Goal: Transaction & Acquisition: Purchase product/service

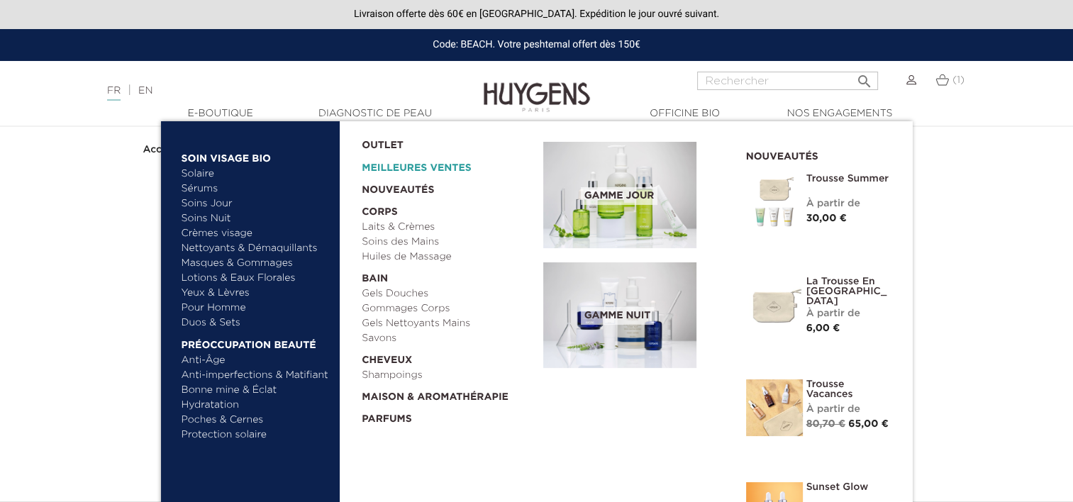
click at [420, 165] on link "Meilleures Ventes" at bounding box center [441, 164] width 159 height 23
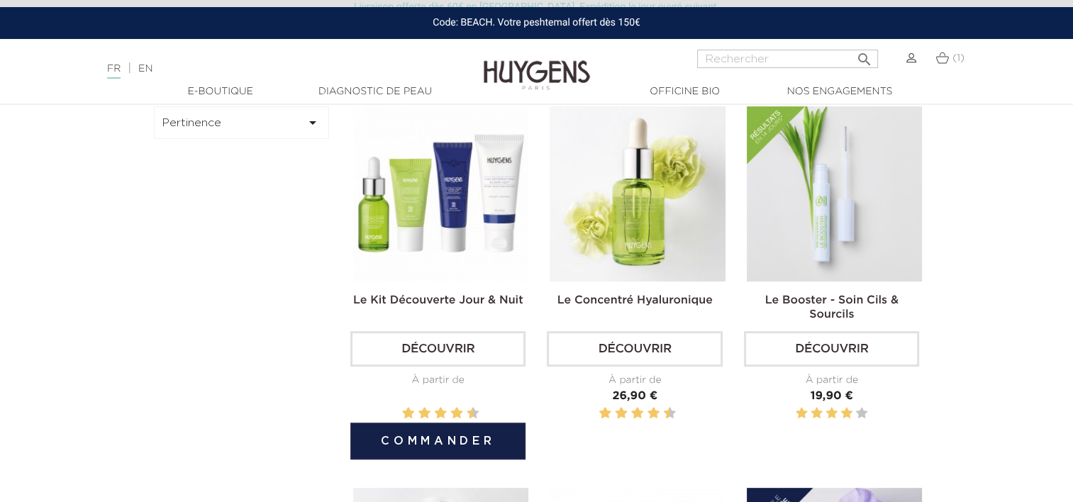
scroll to position [407, 0]
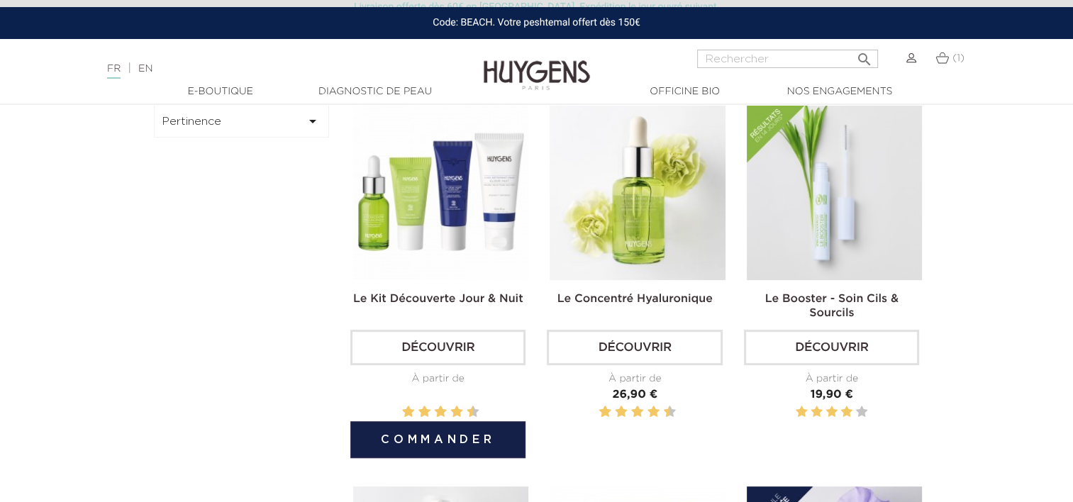
click at [464, 253] on img at bounding box center [440, 192] width 175 height 175
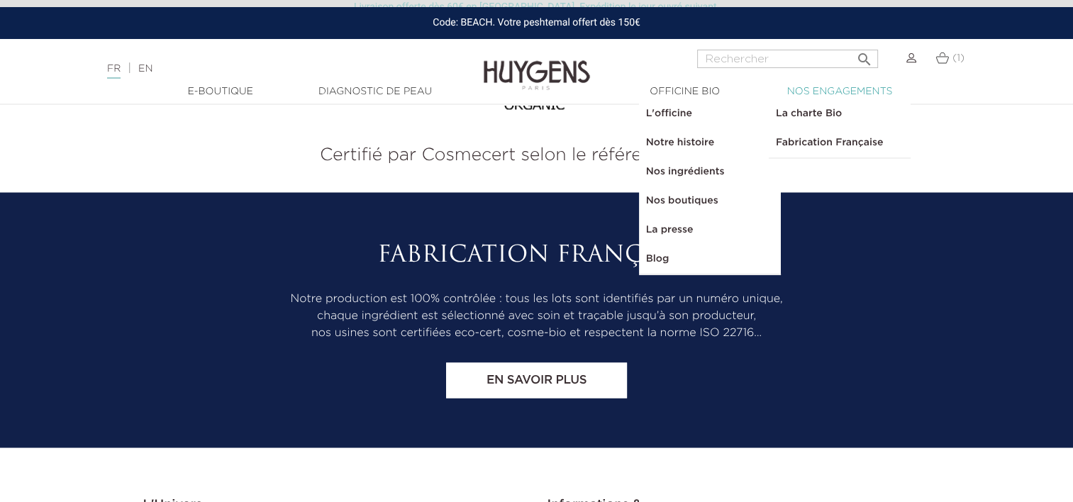
scroll to position [2670, 0]
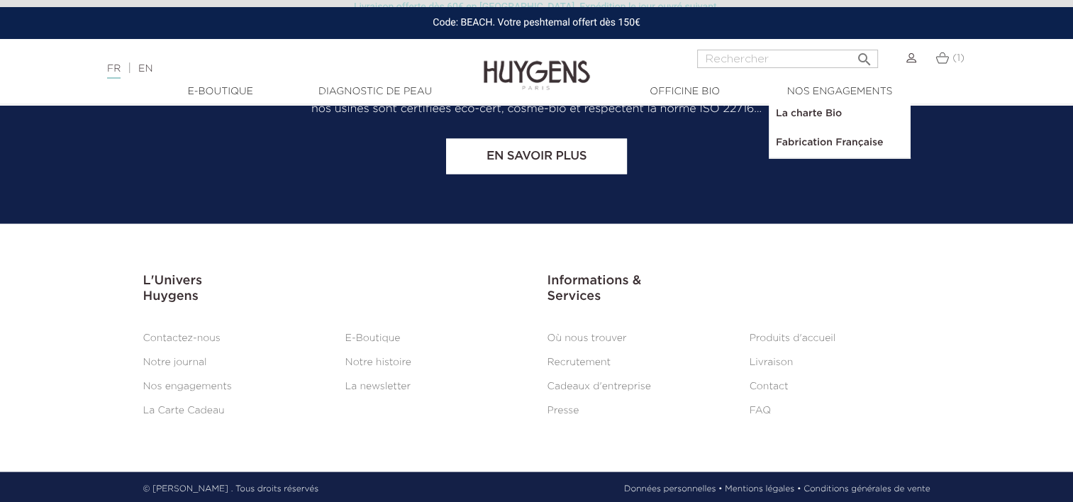
click at [772, 407] on li "FAQ" at bounding box center [840, 410] width 202 height 17
click at [758, 406] on link "FAQ" at bounding box center [760, 410] width 21 height 10
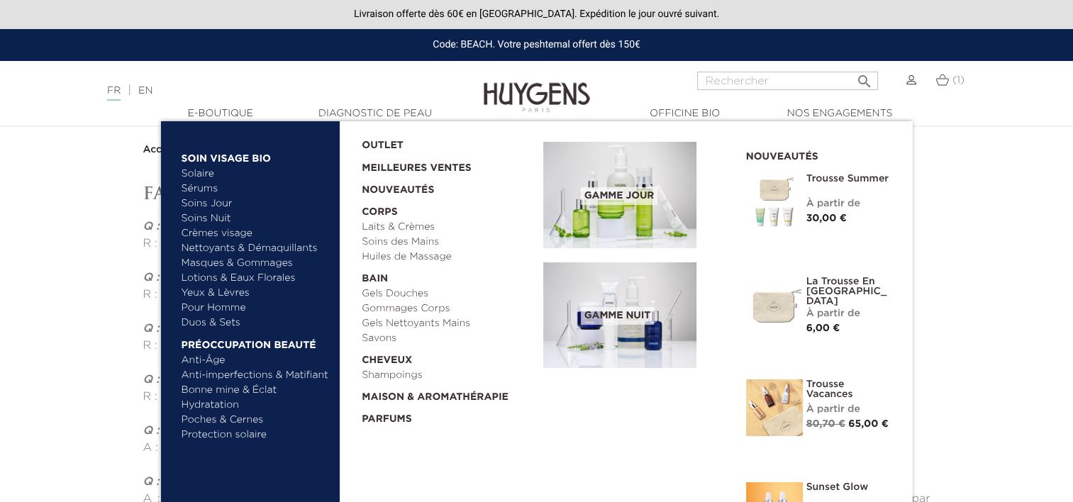
click at [360, 136] on li "OUTLET" at bounding box center [443, 137] width 182 height 32
click at [367, 138] on link "OUTLET" at bounding box center [441, 142] width 159 height 22
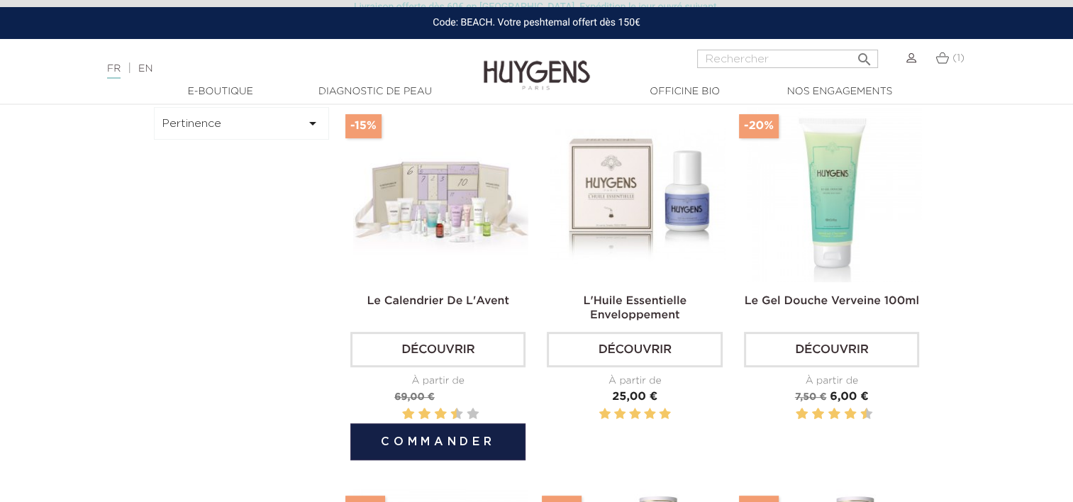
scroll to position [420, 0]
click at [424, 240] on img at bounding box center [440, 194] width 175 height 175
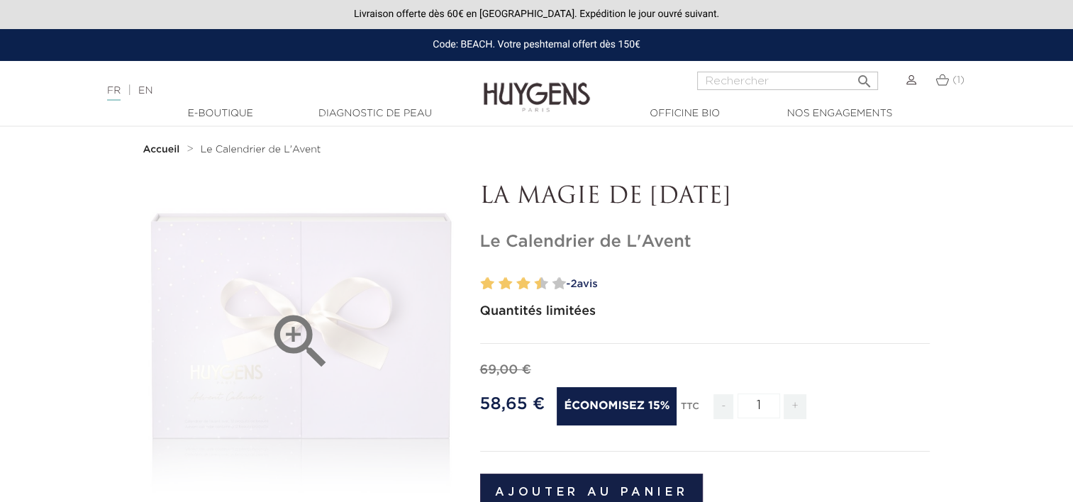
click at [307, 335] on icon "" at bounding box center [300, 341] width 71 height 71
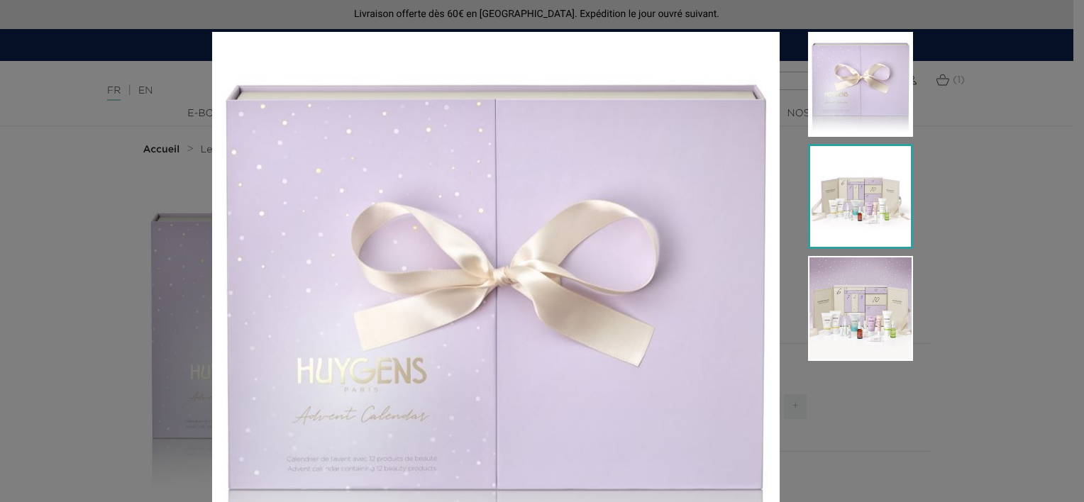
click at [863, 211] on img at bounding box center [860, 196] width 105 height 105
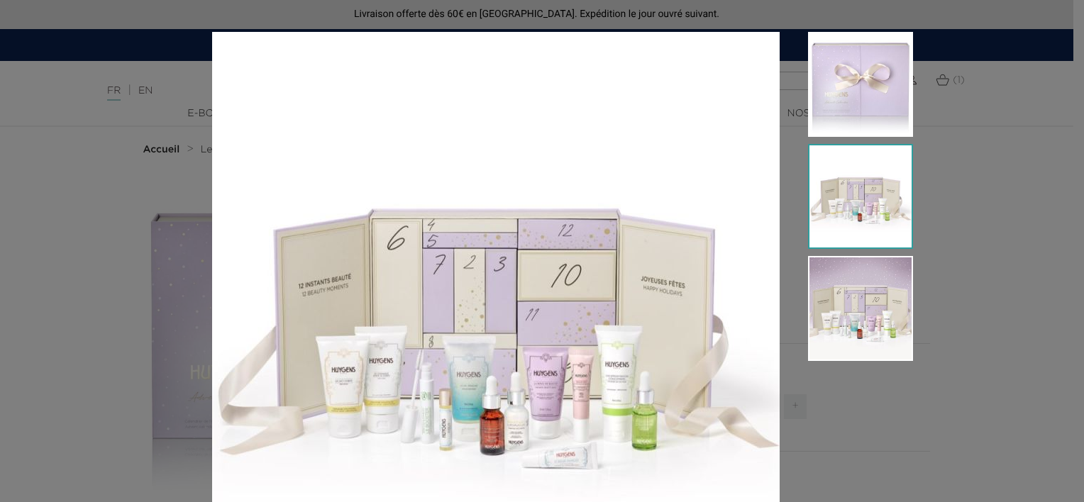
click at [978, 204] on div "Quantités limitées" at bounding box center [542, 251] width 1084 height 502
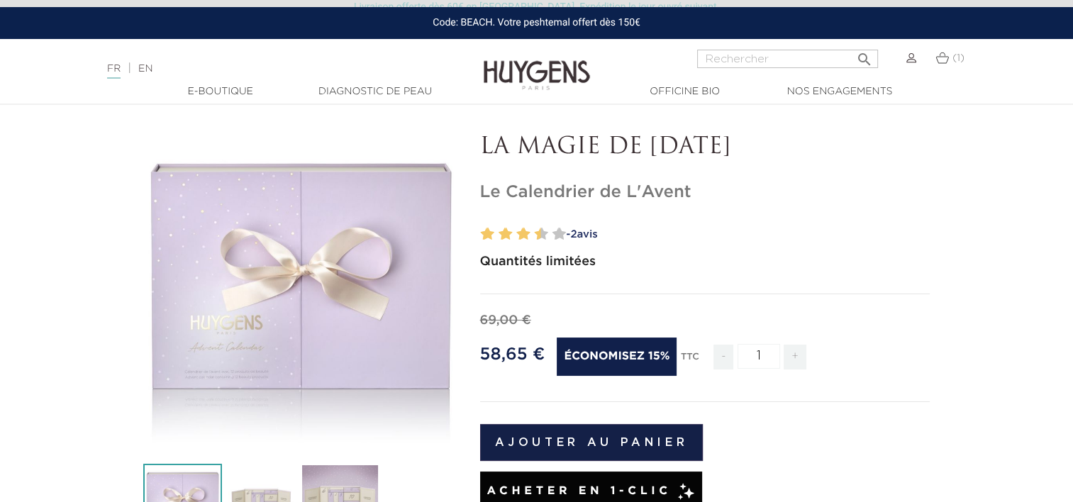
scroll to position [68, 0]
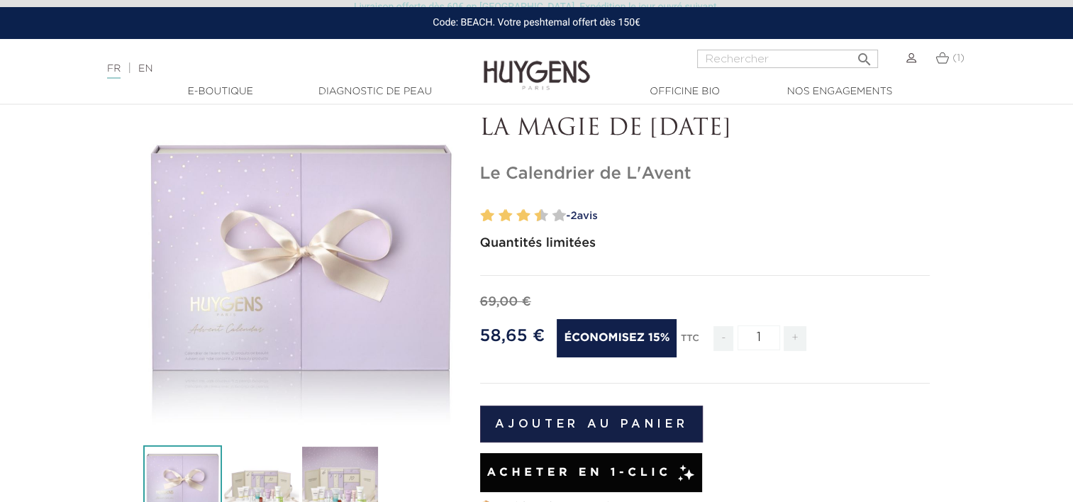
click at [577, 212] on span "2" at bounding box center [573, 216] width 6 height 11
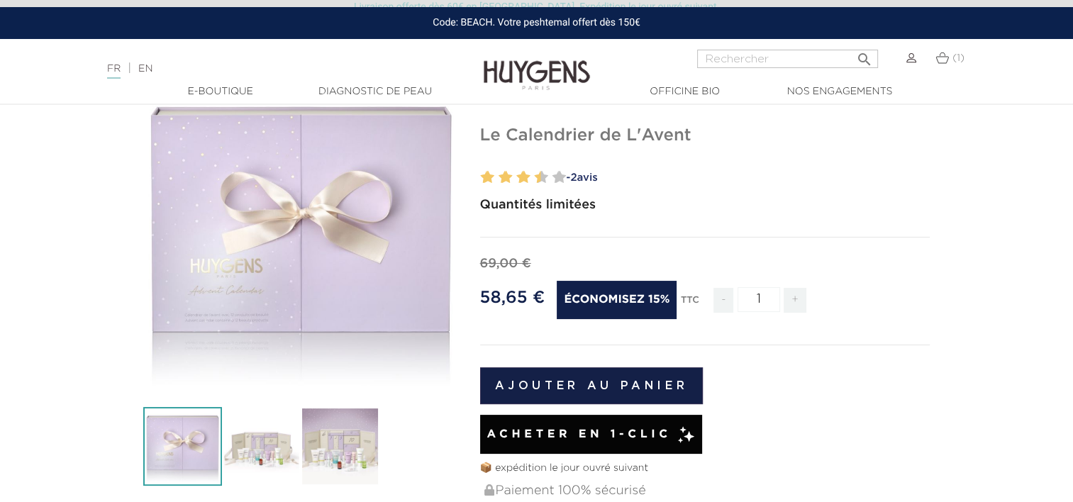
scroll to position [104, 0]
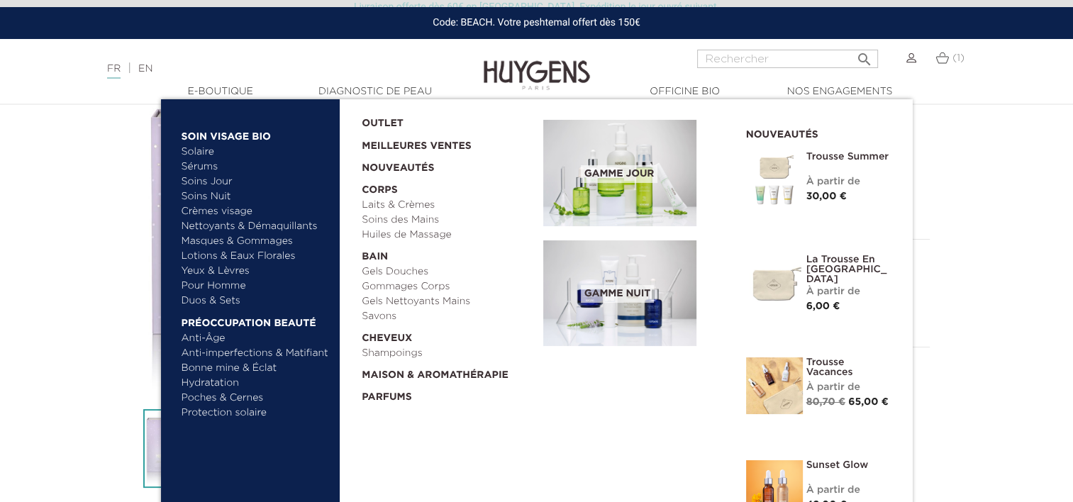
click at [223, 300] on link "Duos & Sets" at bounding box center [256, 301] width 148 height 15
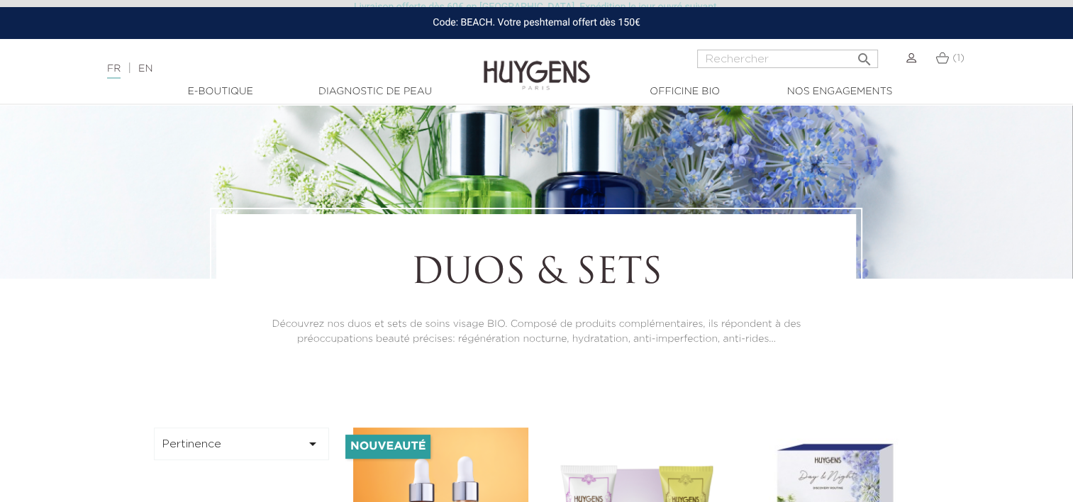
scroll to position [101, 0]
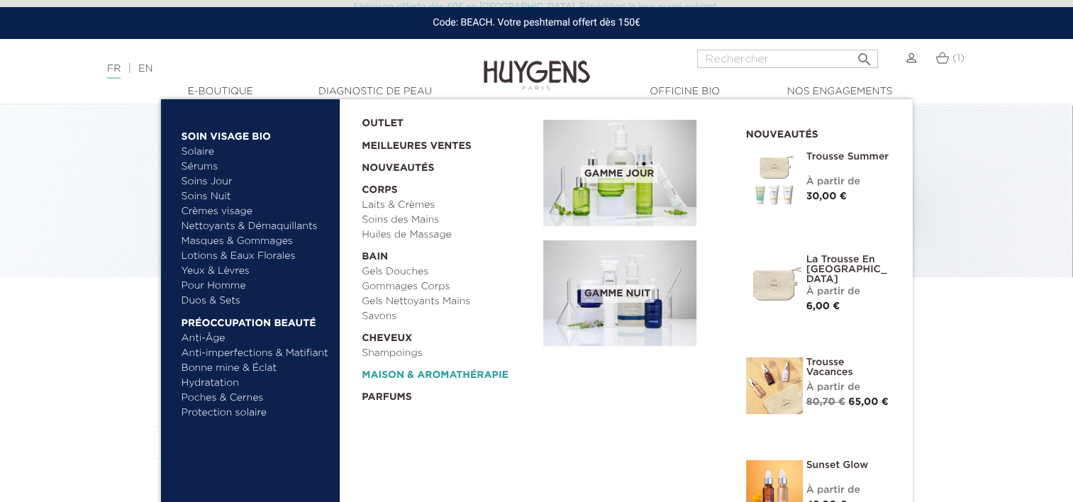
click at [392, 376] on link "  Maison & Aromathérapie" at bounding box center [448, 372] width 172 height 22
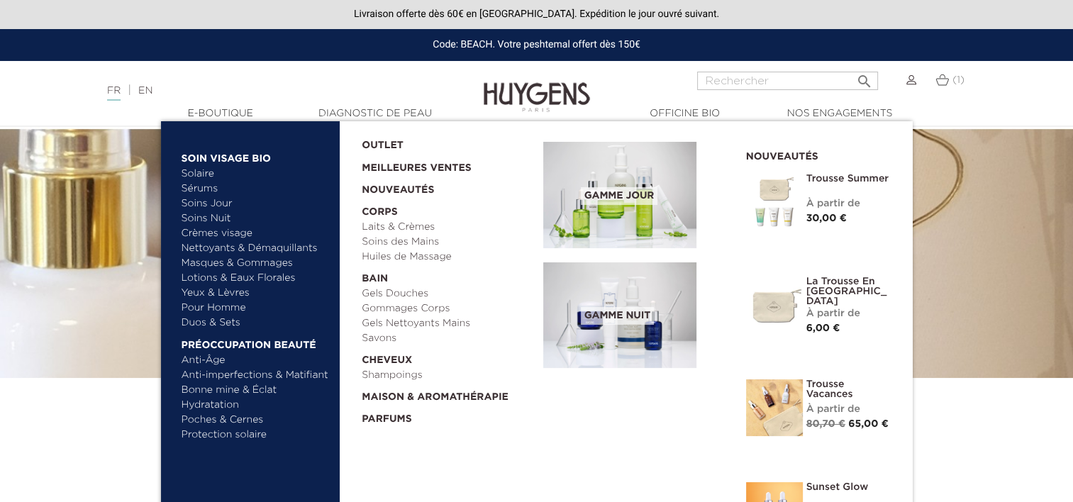
click at [213, 157] on link "  Soin Visage Bio" at bounding box center [256, 155] width 148 height 23
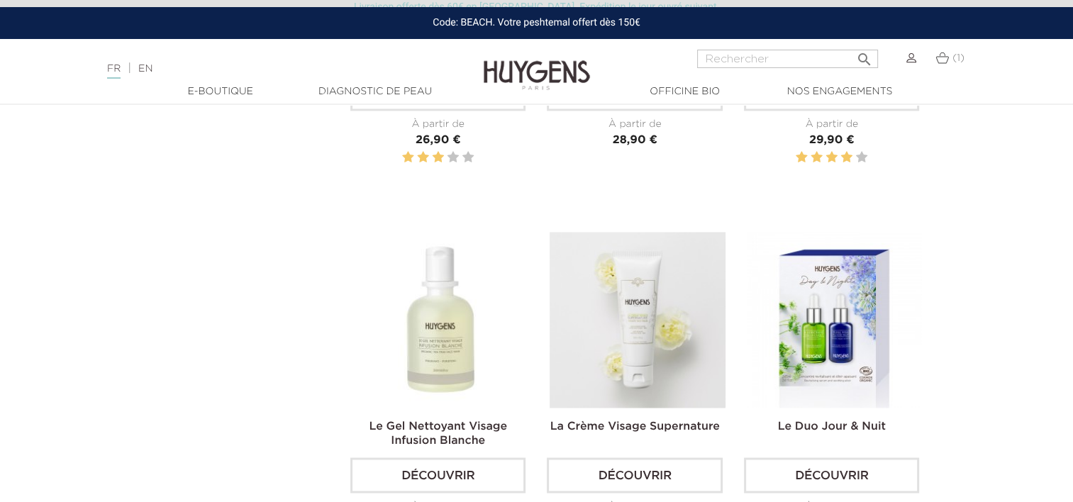
scroll to position [2236, 0]
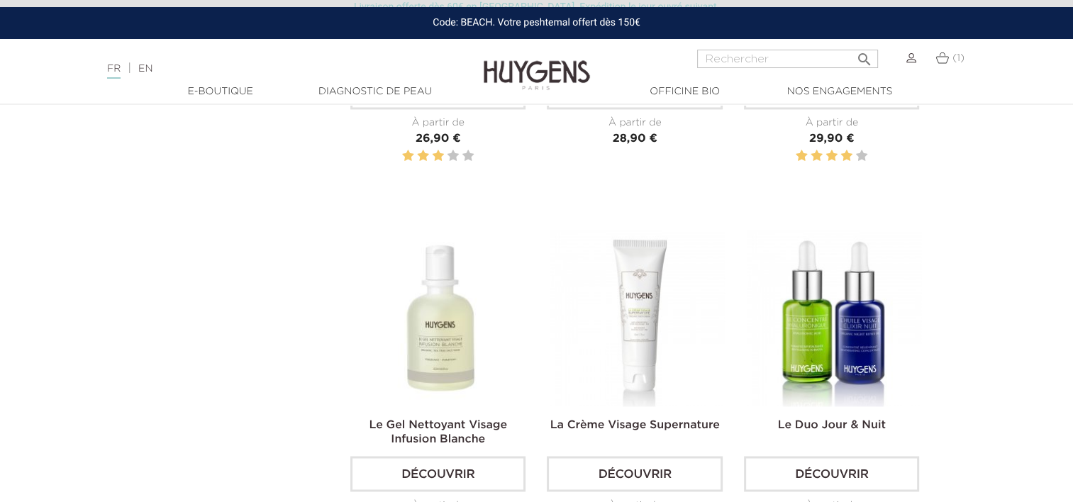
click at [790, 243] on img at bounding box center [834, 318] width 175 height 175
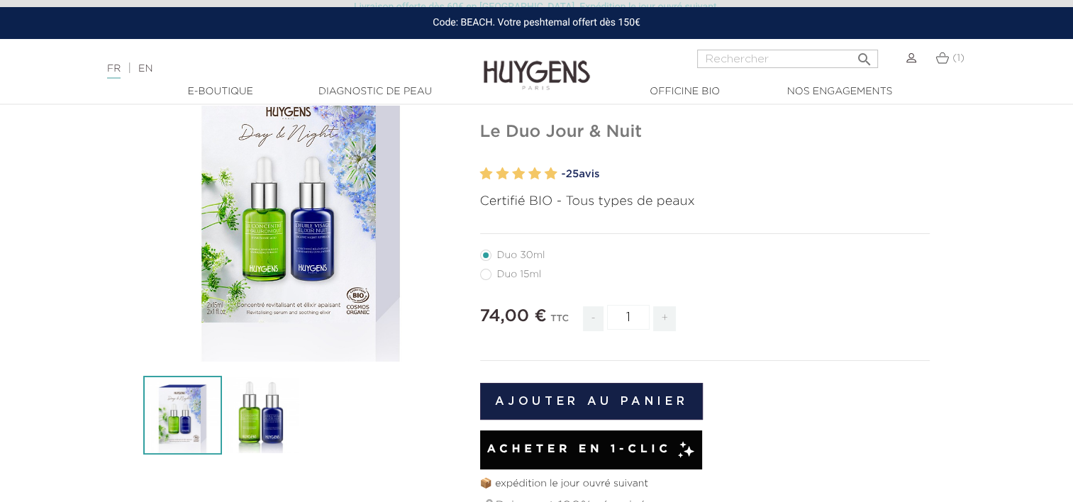
scroll to position [139, 0]
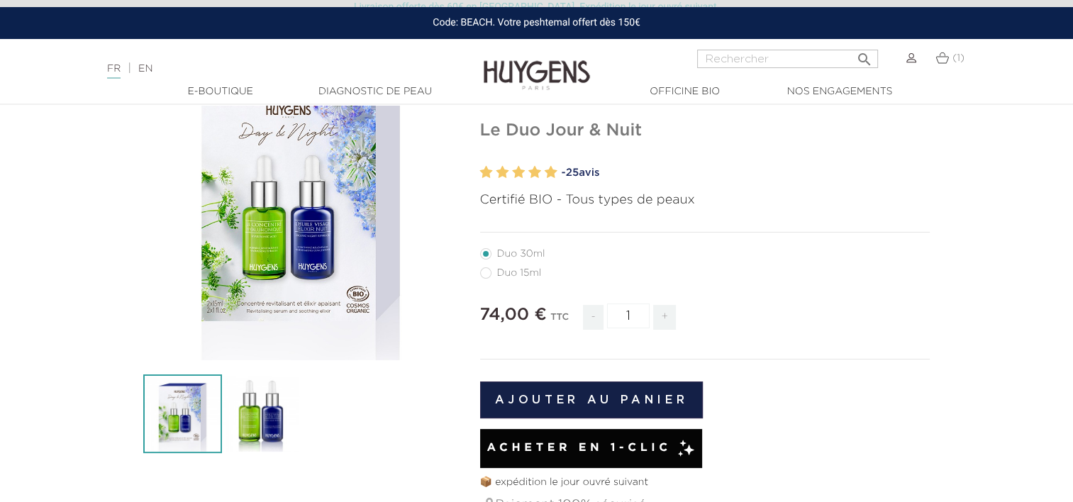
click at [494, 268] on label41"] "Duo 15ml" at bounding box center [519, 272] width 79 height 11
radio input "true"
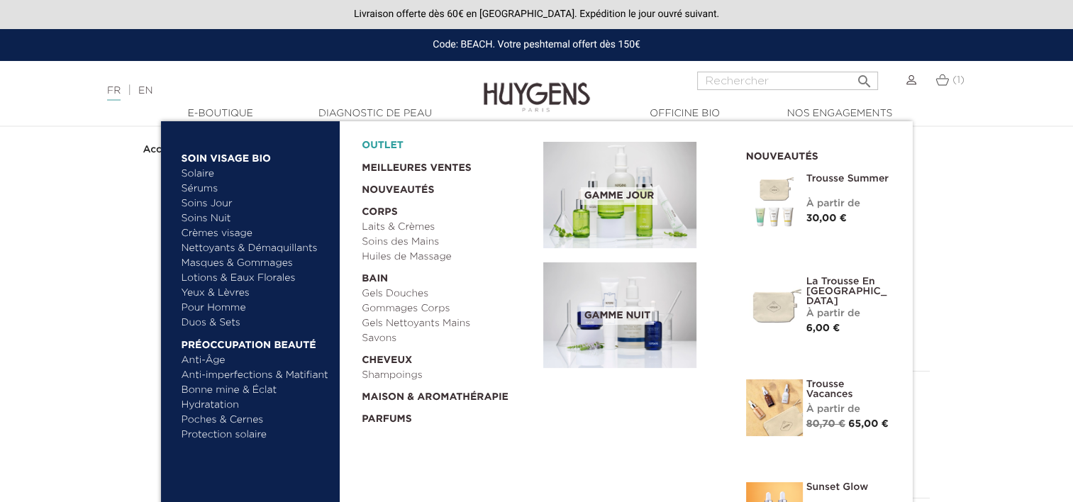
click at [384, 140] on link "OUTLET" at bounding box center [441, 142] width 159 height 22
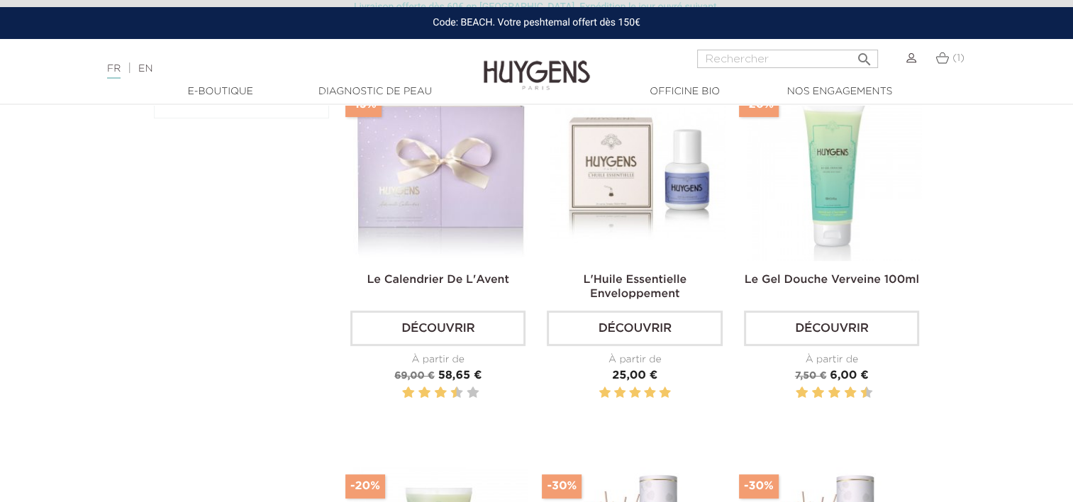
scroll to position [445, 0]
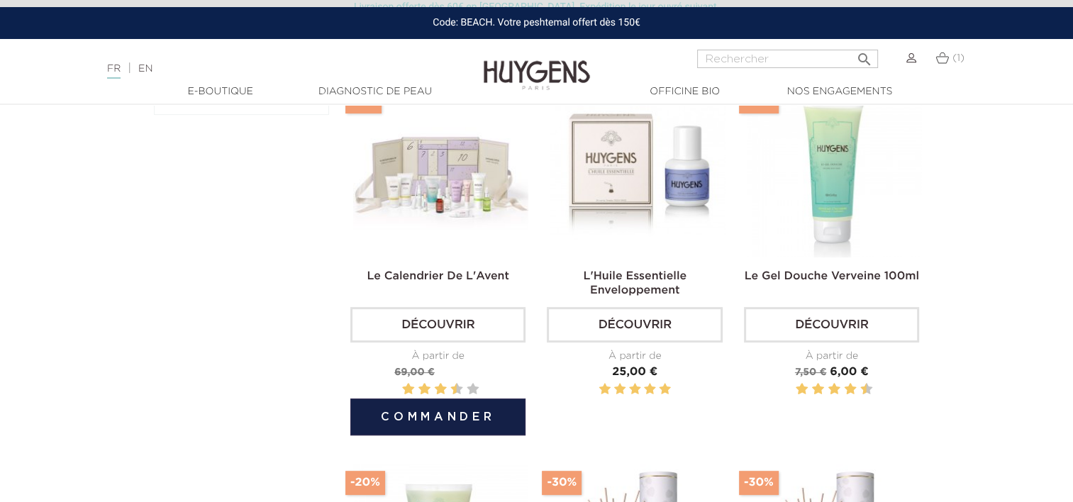
click at [472, 177] on img at bounding box center [440, 169] width 175 height 175
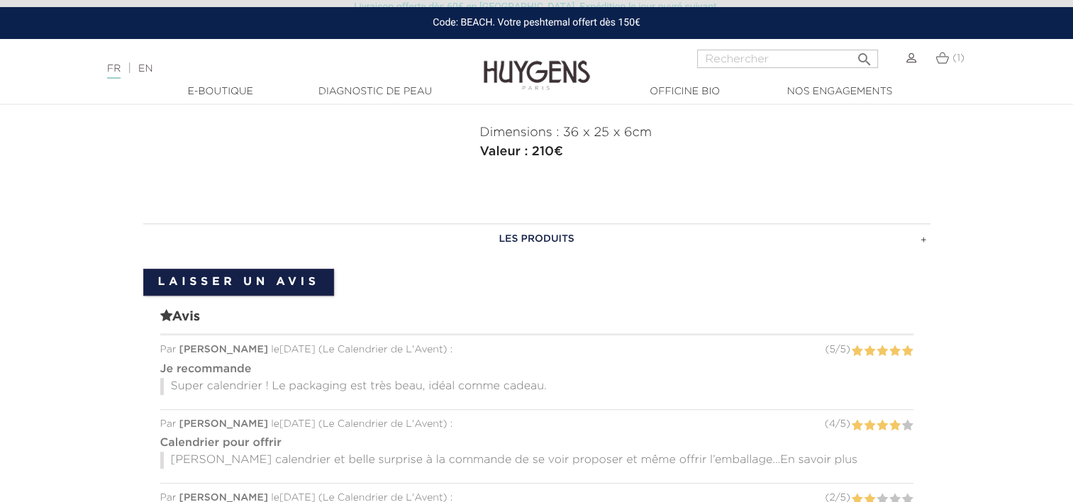
scroll to position [761, 0]
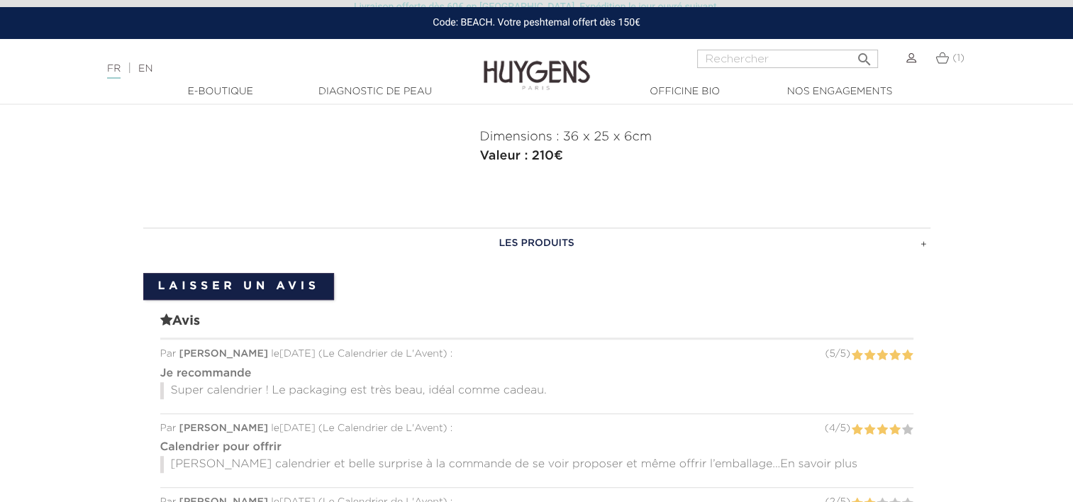
click at [553, 246] on h3 "LES PRODUITS" at bounding box center [536, 243] width 787 height 31
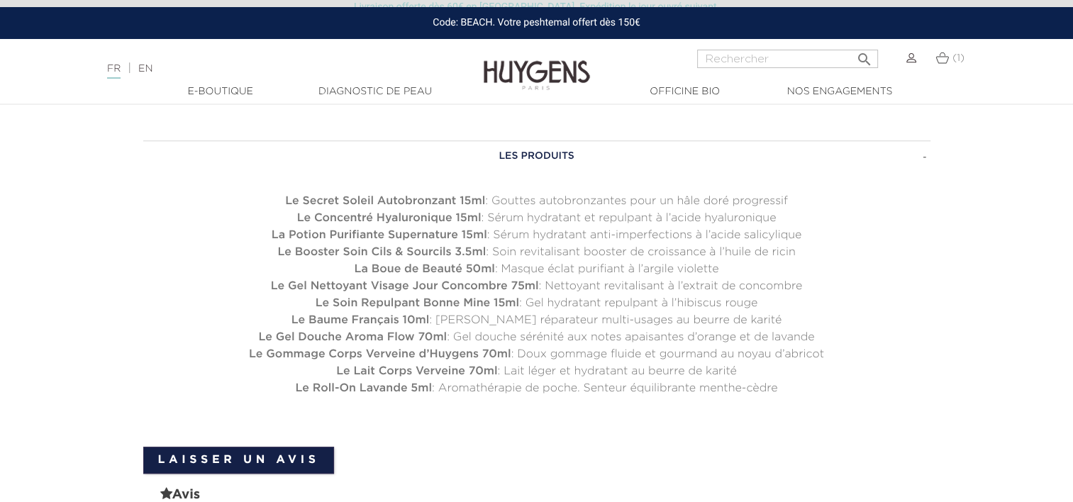
scroll to position [848, 0]
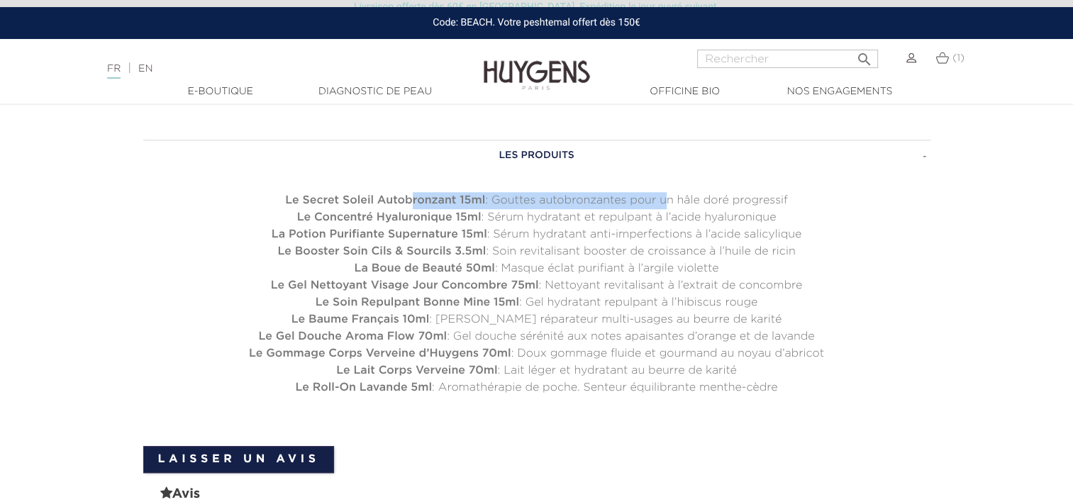
drag, startPoint x: 411, startPoint y: 198, endPoint x: 661, endPoint y: 196, distance: 250.4
click at [661, 196] on li "Le Secret Soleil Autobronzant 15ml : Gouttes autobronzantes pour un hâle doré p…" at bounding box center [536, 200] width 787 height 17
click at [531, 217] on li "Le Concentré Hyaluronique 15ml : Sérum hydratant et repulpant à l’acide hyaluro…" at bounding box center [536, 217] width 787 height 17
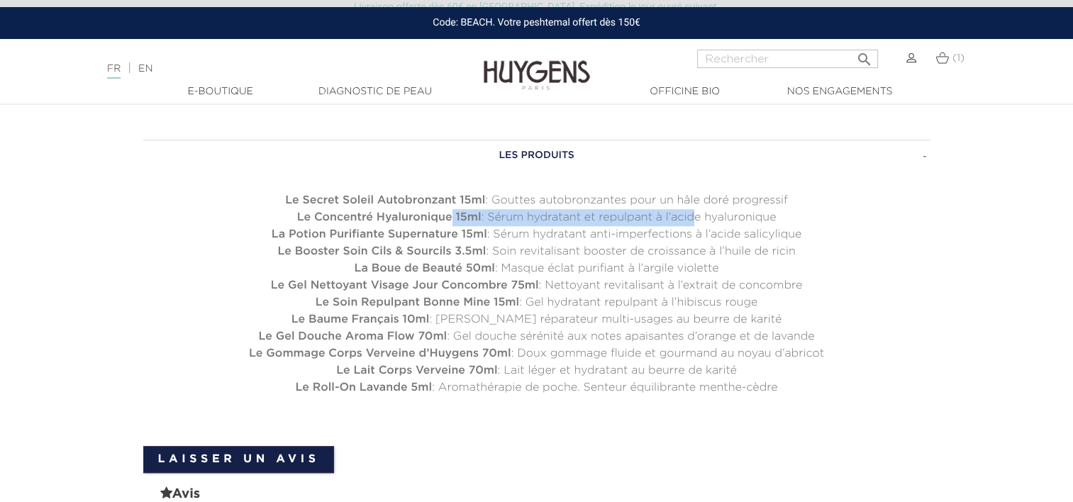
drag, startPoint x: 447, startPoint y: 220, endPoint x: 715, endPoint y: 225, distance: 268.2
click at [715, 225] on ul "Le Secret Soleil Autobronzant 15ml : Gouttes autobronzantes pour un hâle doré p…" at bounding box center [536, 294] width 787 height 204
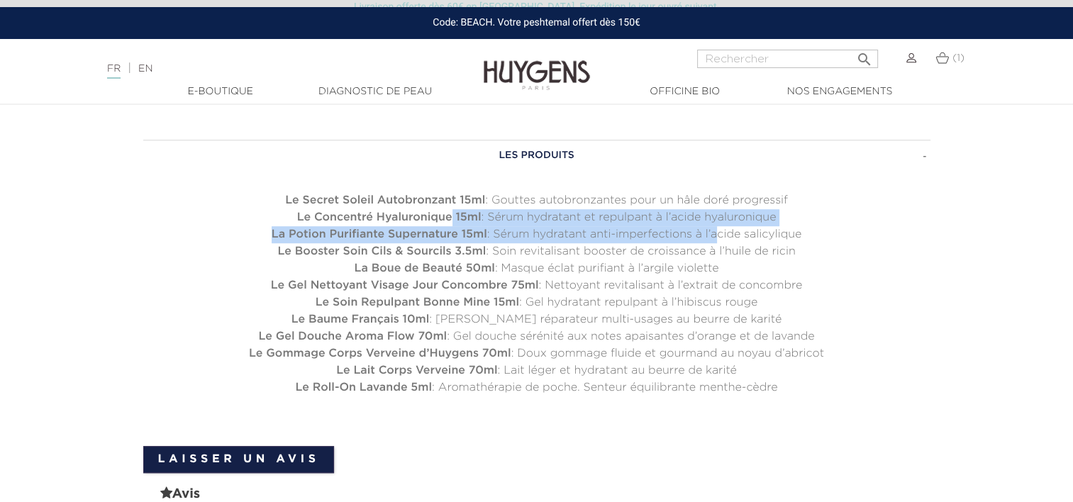
drag, startPoint x: 715, startPoint y: 225, endPoint x: 644, endPoint y: 223, distance: 71.0
click at [644, 223] on li "Le Concentré Hyaluronique 15ml : Sérum hydratant et repulpant à l’acide hyaluro…" at bounding box center [536, 217] width 787 height 17
click at [429, 240] on strong "La Potion Purifiante Supernature 15ml" at bounding box center [380, 234] width 216 height 11
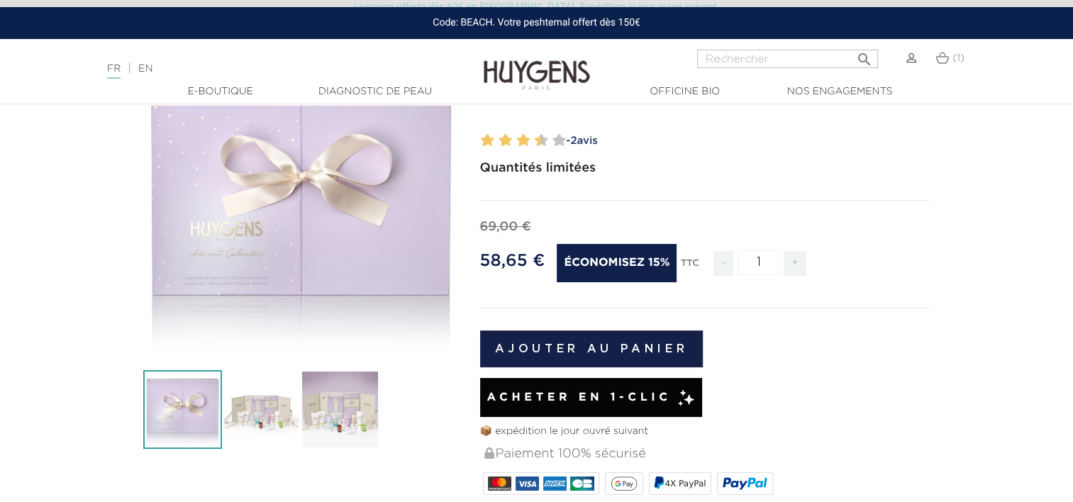
scroll to position [135, 0]
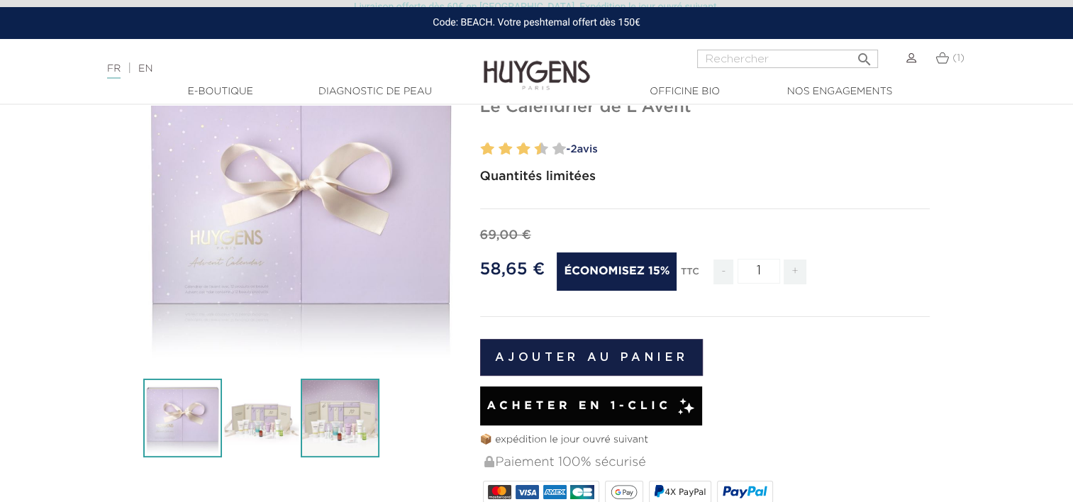
click at [336, 417] on img at bounding box center [340, 418] width 79 height 79
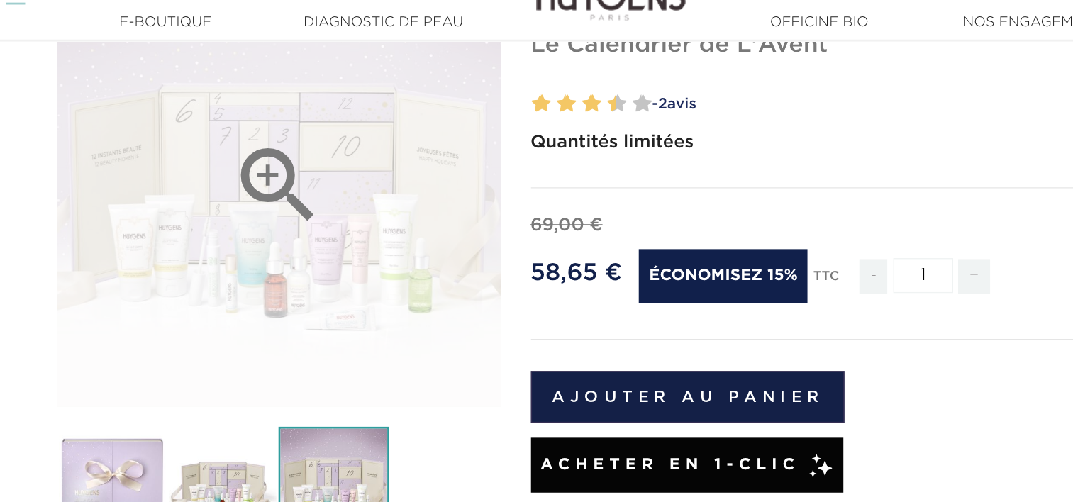
click at [354, 260] on div "" at bounding box center [301, 207] width 316 height 316
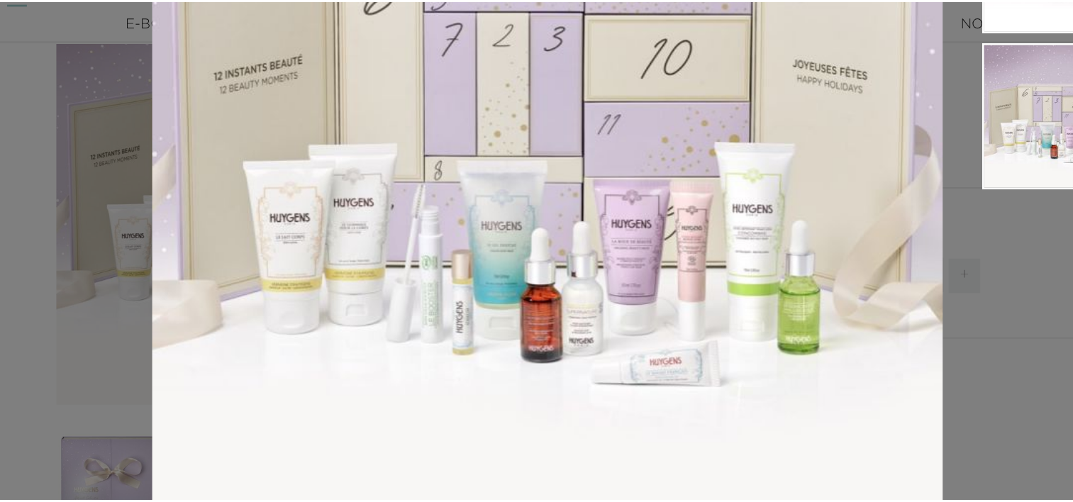
scroll to position [161, 0]
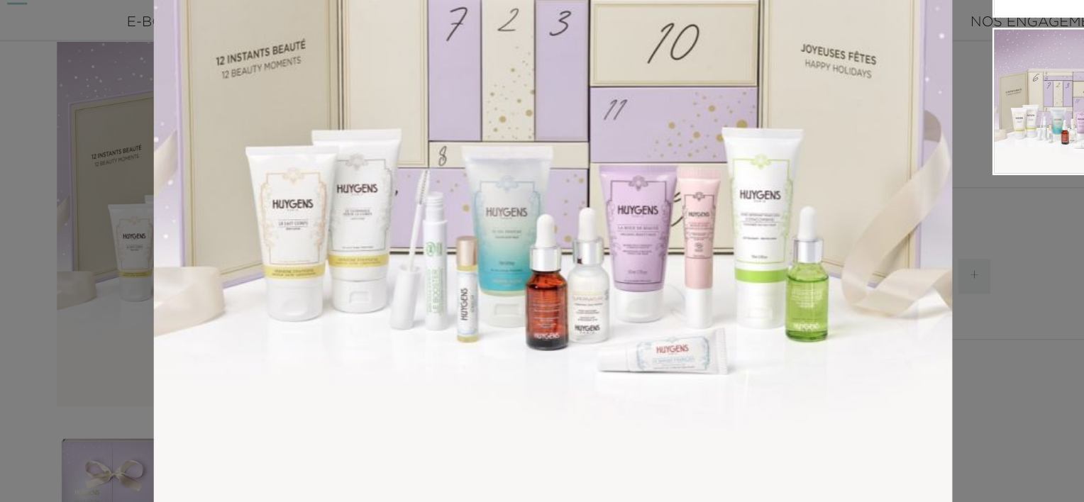
click at [179, 302] on div "Quantités limitées" at bounding box center [542, 251] width 1084 height 502
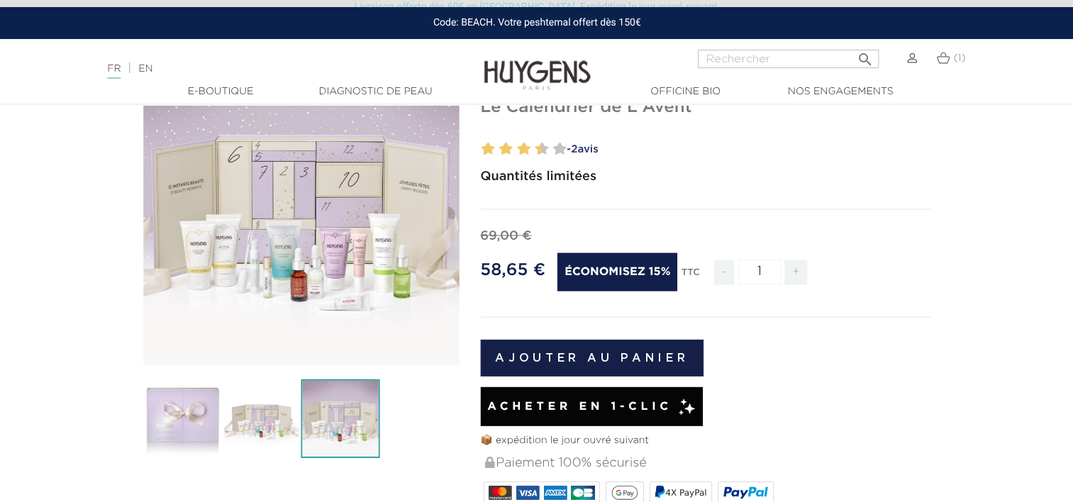
scroll to position [134, 0]
drag, startPoint x: 478, startPoint y: 269, endPoint x: 536, endPoint y: 275, distance: 57.8
click at [536, 275] on div "LA MAGIE DE [DATE] Le Calendrier de L'Avent" at bounding box center [706, 431] width 472 height 762
drag, startPoint x: 536, startPoint y: 275, endPoint x: 510, endPoint y: 268, distance: 26.5
click at [510, 268] on span "58,65 €" at bounding box center [512, 270] width 65 height 17
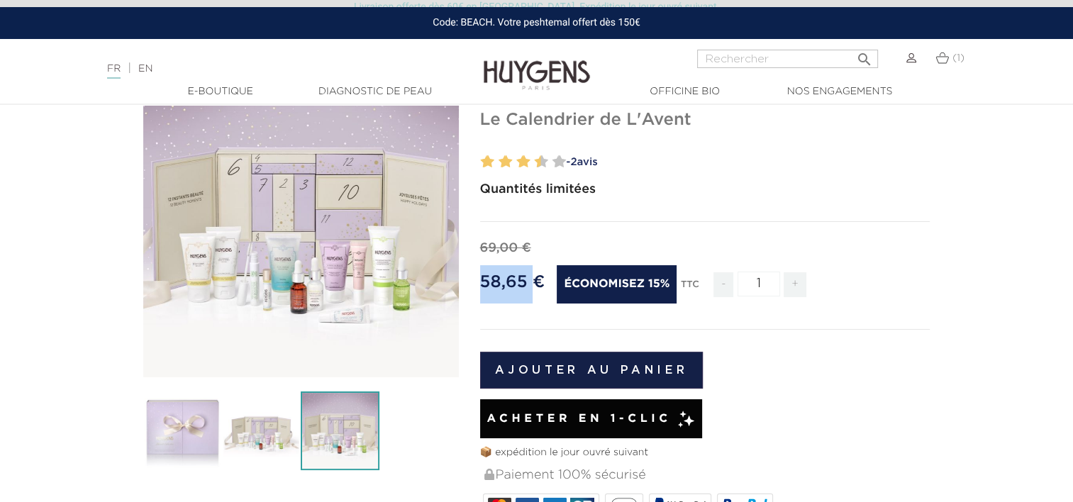
scroll to position [0, 0]
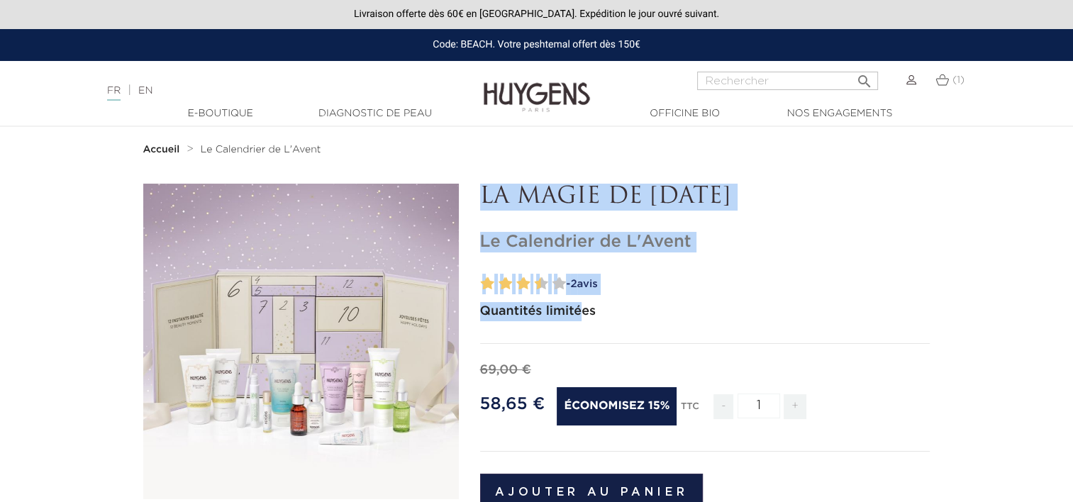
drag, startPoint x: 465, startPoint y: 314, endPoint x: 590, endPoint y: 311, distance: 125.6
click at [590, 311] on strong "Quantités limitées" at bounding box center [538, 311] width 116 height 13
click at [487, 250] on h1 "Le Calendrier de L'Avent" at bounding box center [705, 242] width 450 height 21
